Goal: Check status: Check status

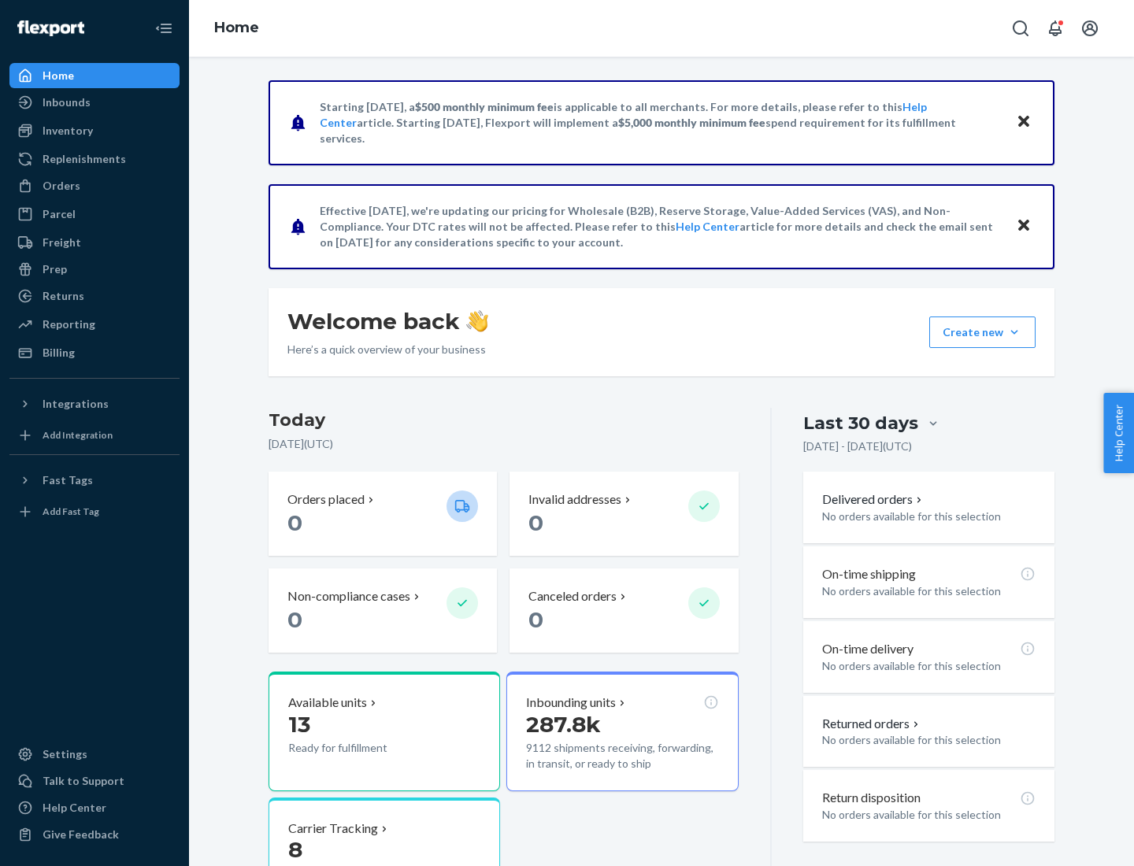
click at [1014, 332] on button "Create new Create new inbound Create new order Create new product" at bounding box center [982, 333] width 106 height 32
click at [65, 102] on div "Inbounds" at bounding box center [67, 103] width 48 height 16
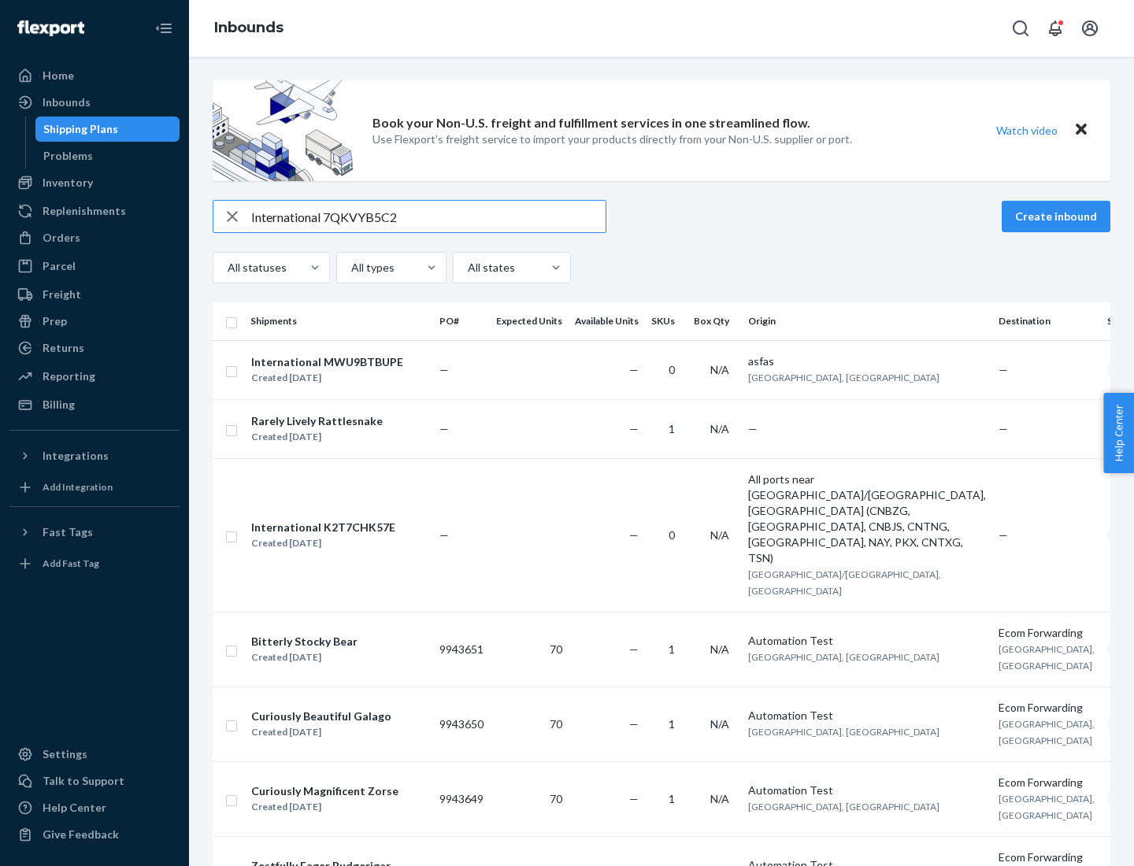
type input "International 7QKVYB5C29"
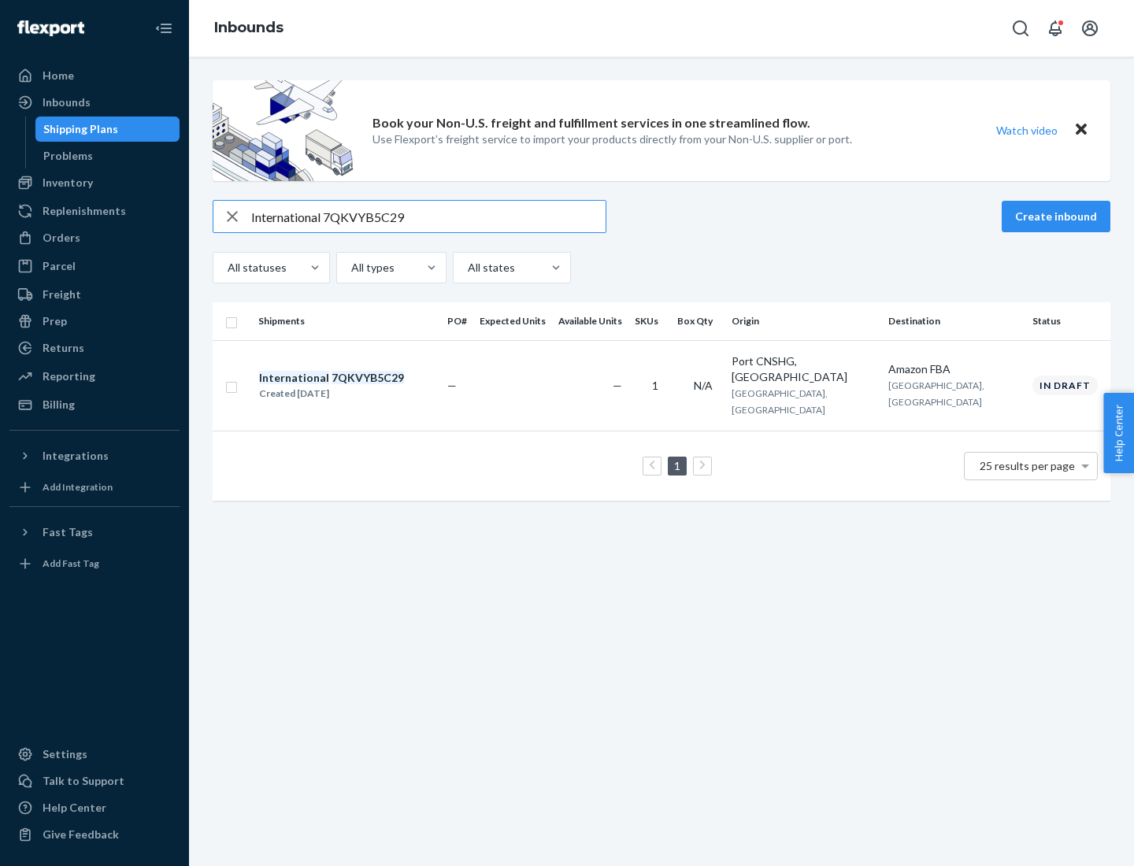
click at [358, 386] on div "Created [DATE]" at bounding box center [331, 394] width 145 height 16
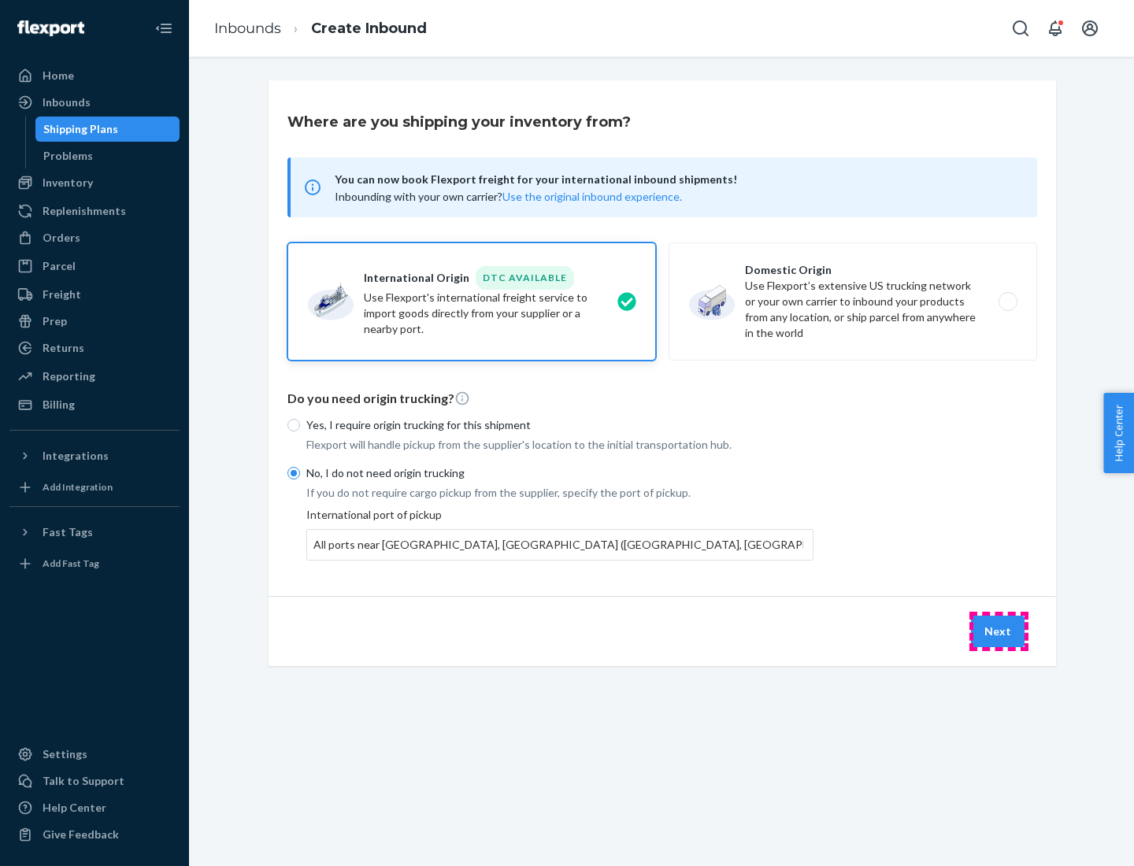
click at [999, 631] on button "Next" at bounding box center [998, 632] width 54 height 32
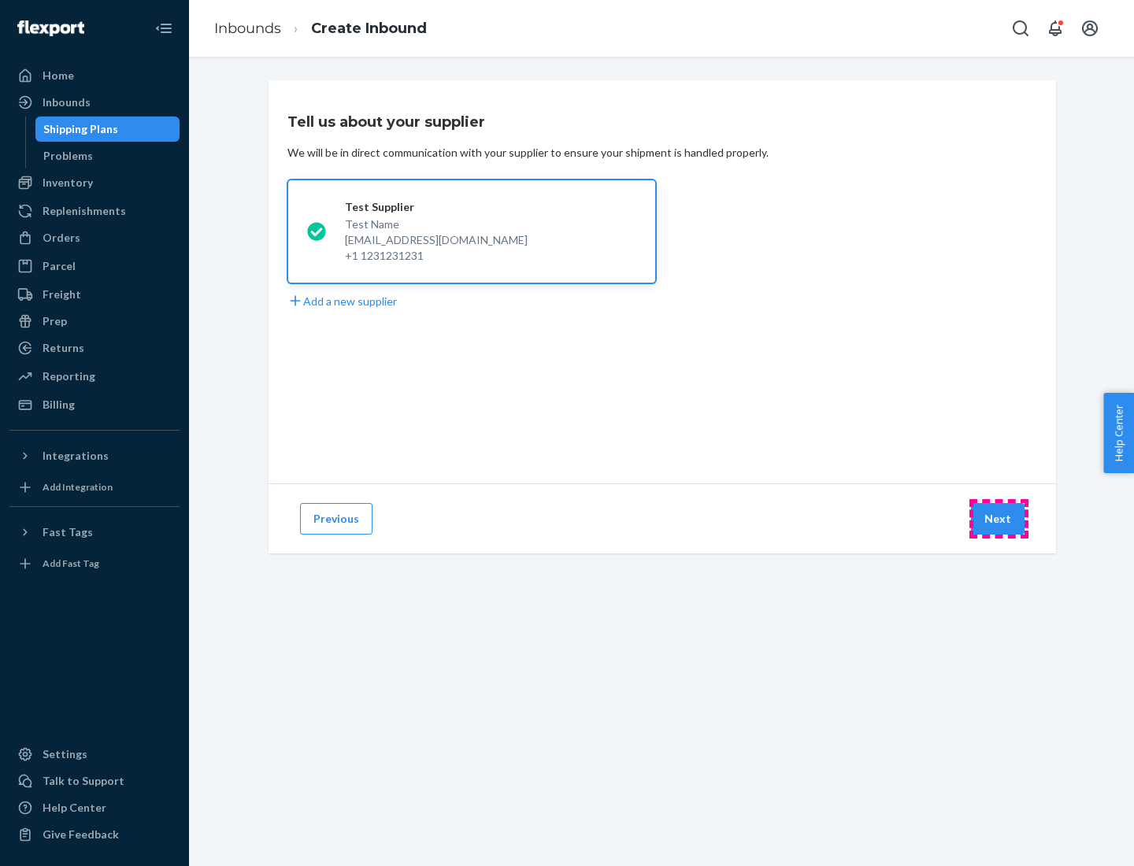
click at [999, 519] on button "Next" at bounding box center [998, 519] width 54 height 32
